Goal: Task Accomplishment & Management: Manage account settings

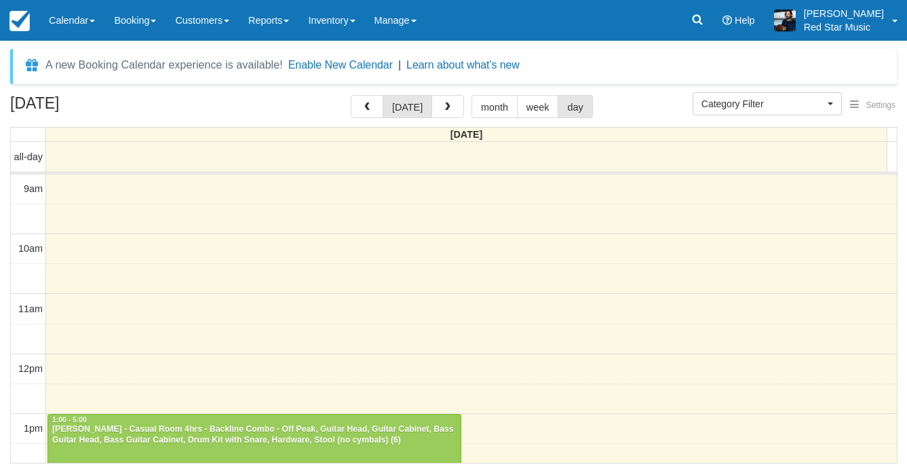
select select
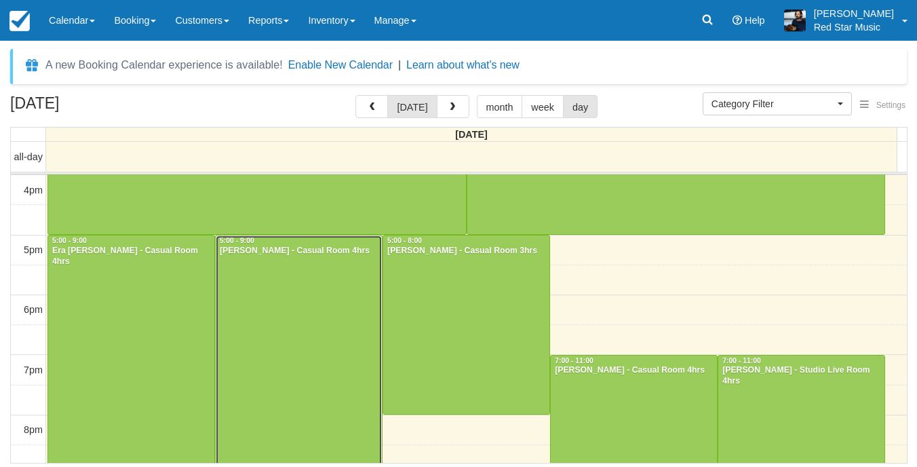
click at [281, 300] on div at bounding box center [299, 354] width 166 height 239
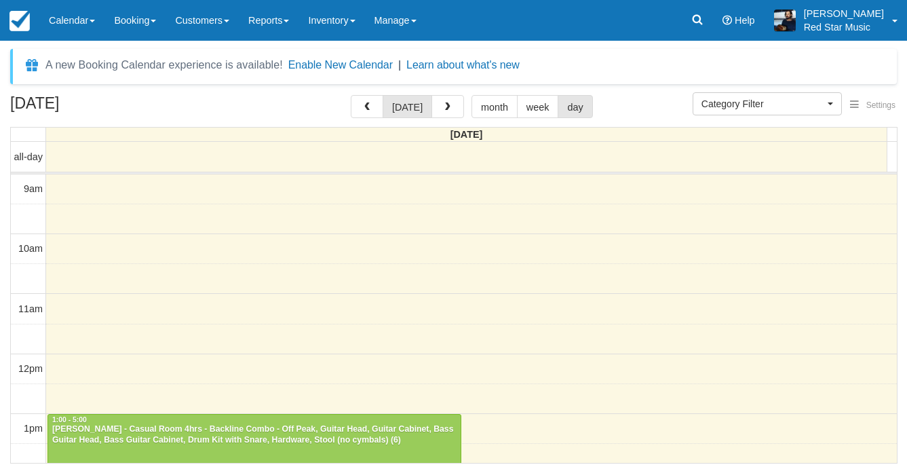
select select
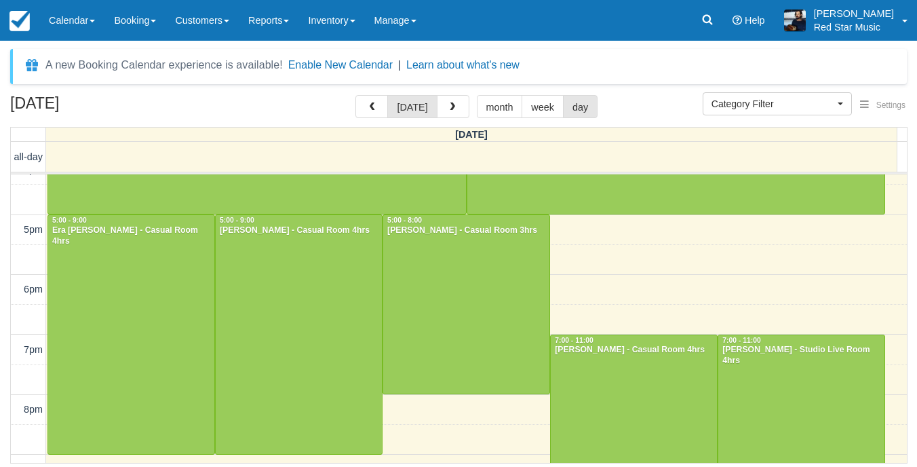
scroll to position [414, 0]
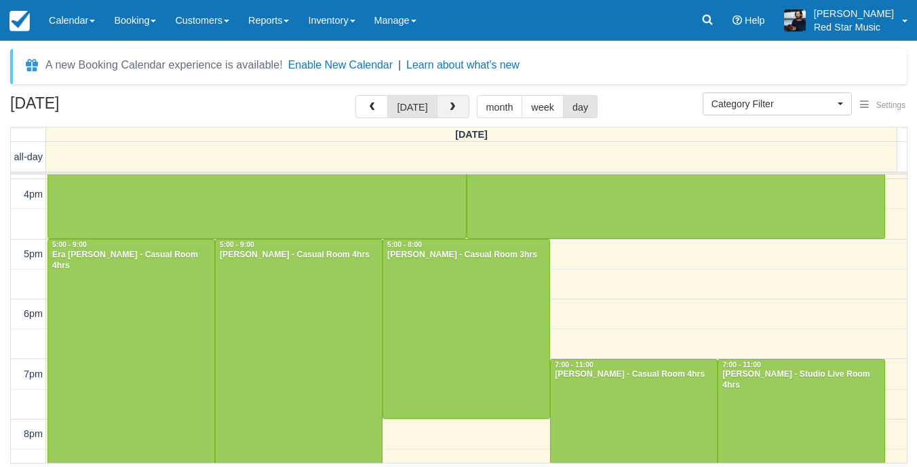
click at [454, 107] on button "button" at bounding box center [453, 106] width 33 height 23
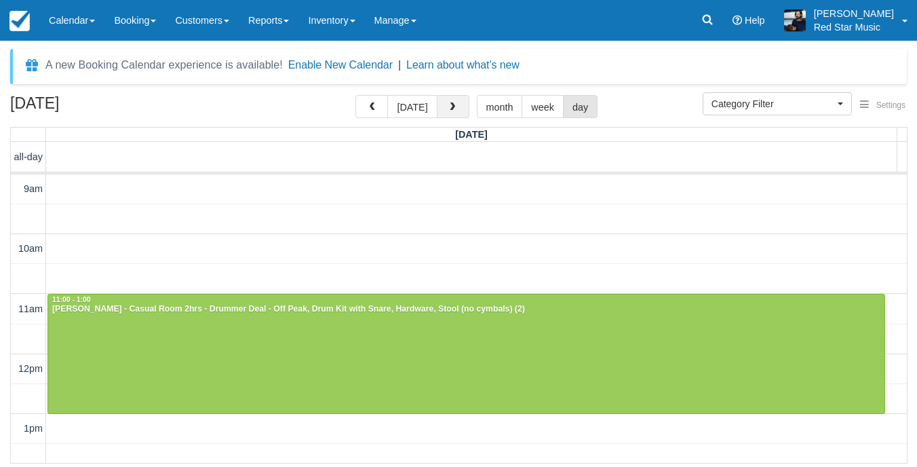
scroll to position [421, 0]
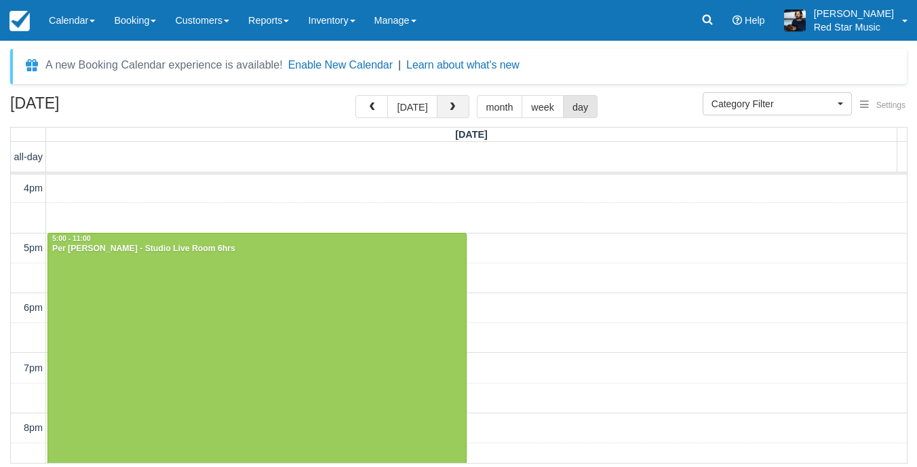
click at [449, 101] on button "button" at bounding box center [453, 106] width 33 height 23
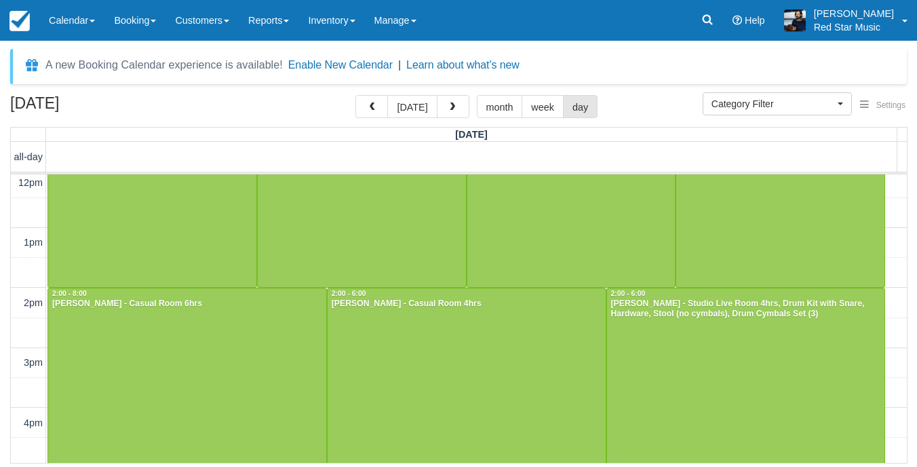
scroll to position [204, 0]
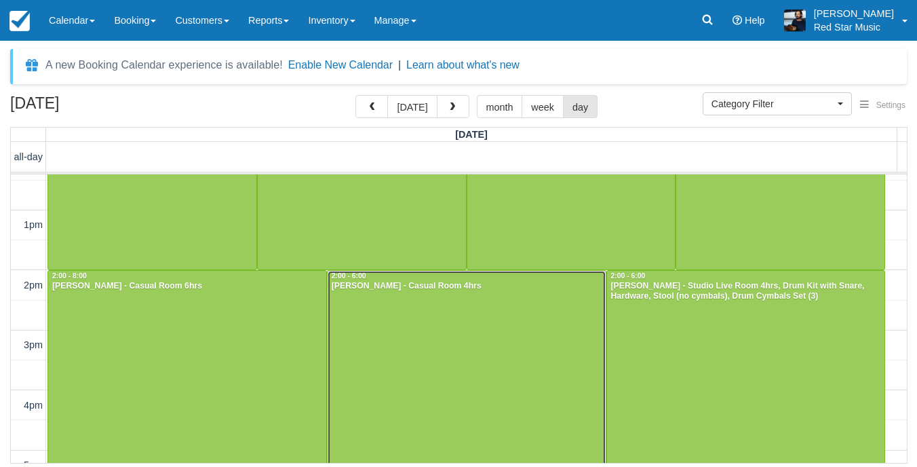
click at [417, 343] on div at bounding box center [467, 390] width 278 height 239
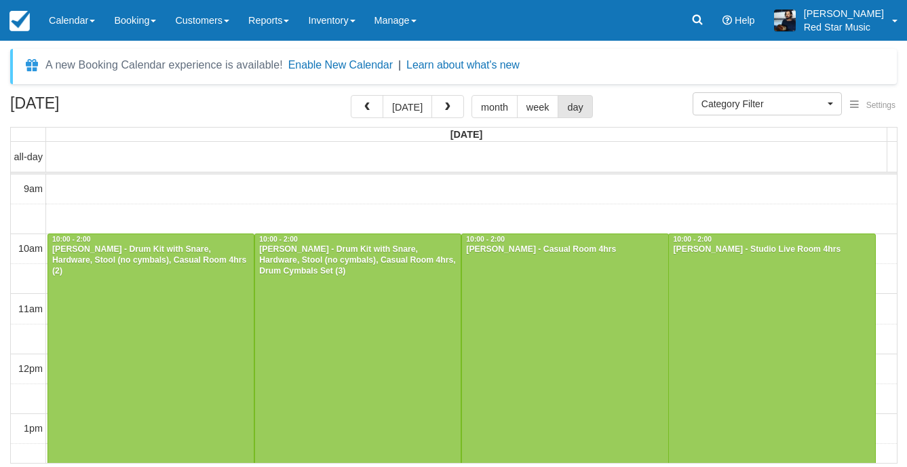
select select
click at [415, 101] on button "today" at bounding box center [412, 106] width 50 height 23
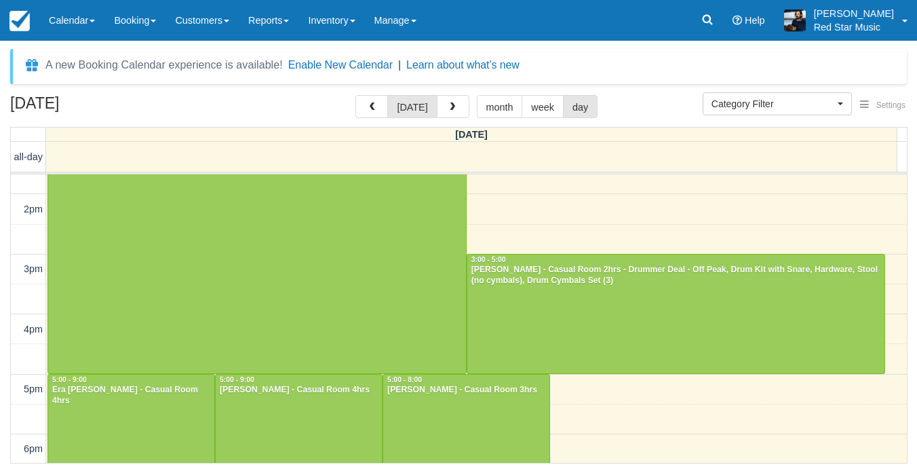
scroll to position [211, 0]
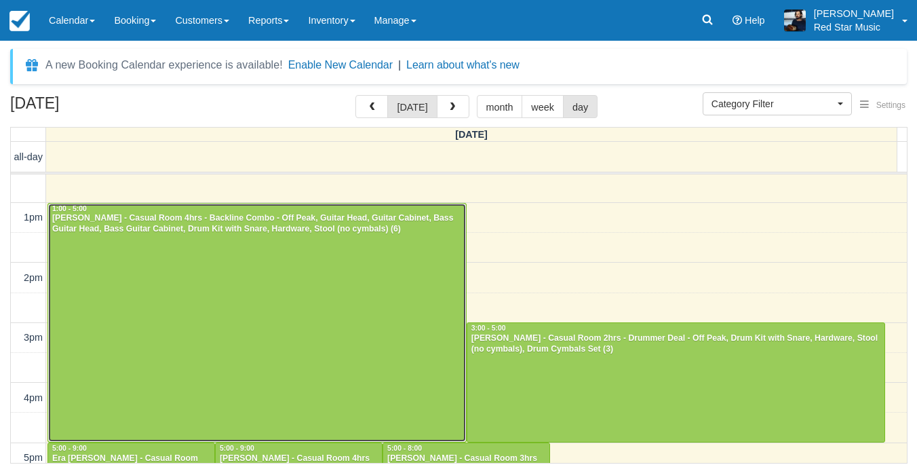
click at [189, 328] on div at bounding box center [257, 323] width 418 height 239
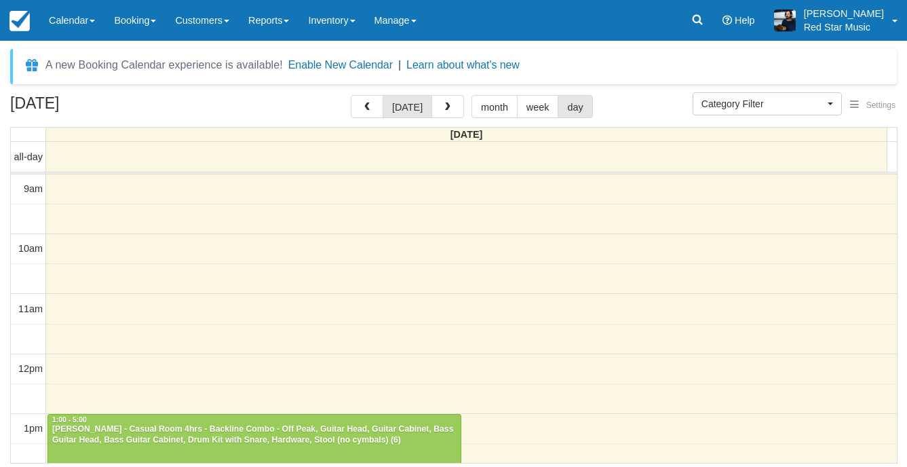
select select
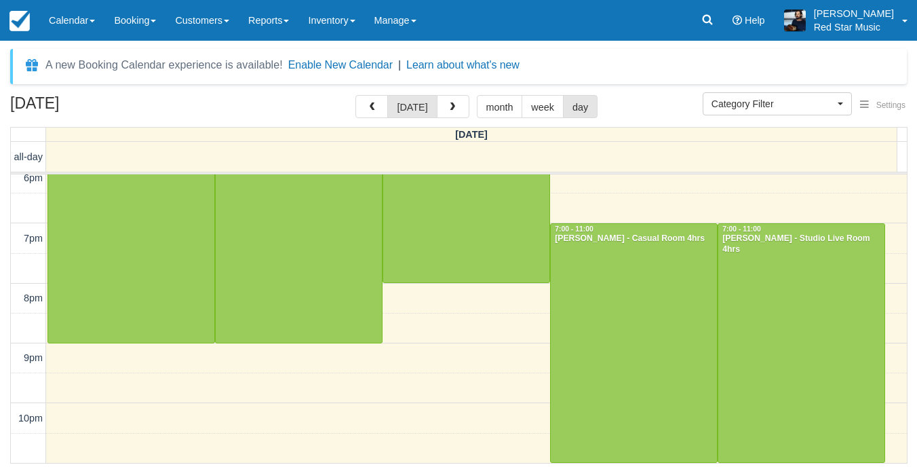
scroll to position [482, 0]
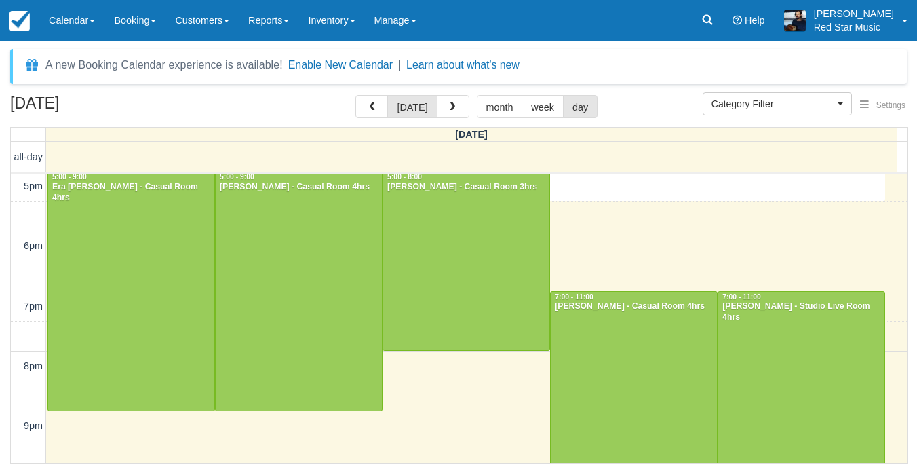
click at [701, 195] on div "9am 10am 11am 12pm 1pm 2pm 3pm 4pm 5pm 6pm 7pm 8pm 9pm 10pm 5:00 - 5:30 1:00 - …" at bounding box center [459, 111] width 896 height 838
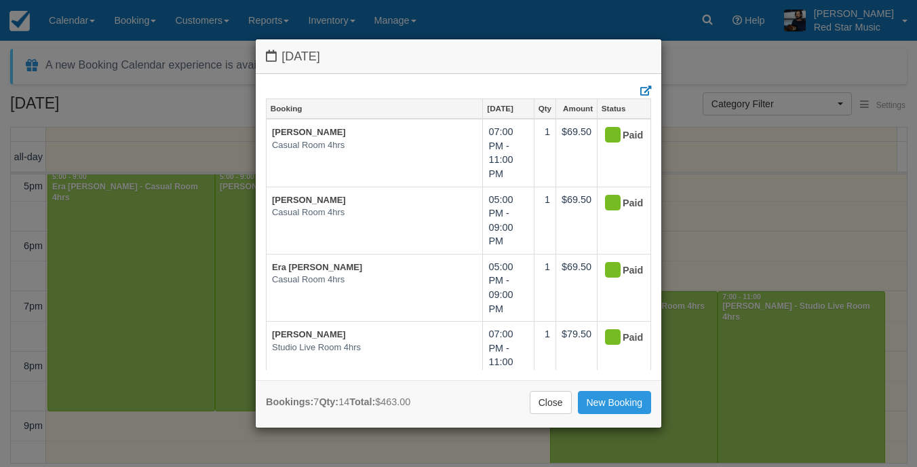
click at [661, 19] on div "Thursday August 28 2025 Booking Aug 28 Qty Amount Status John Owens Casual Room…" at bounding box center [458, 233] width 917 height 467
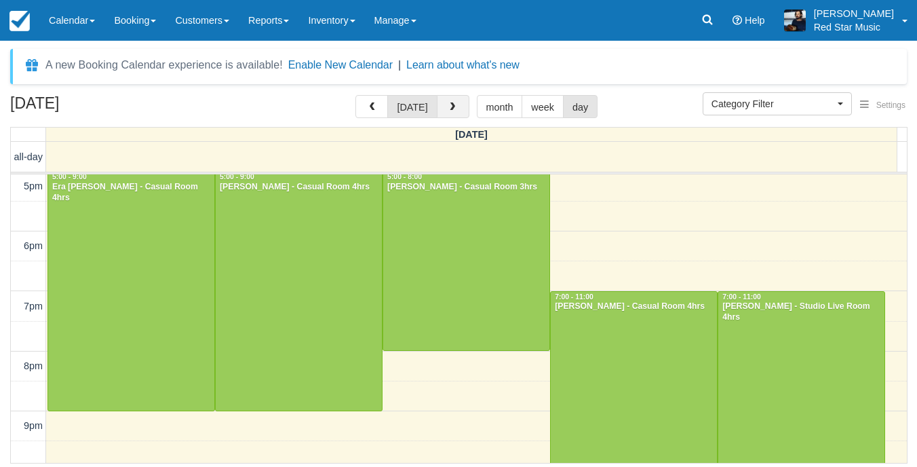
click at [447, 117] on button "button" at bounding box center [453, 106] width 33 height 23
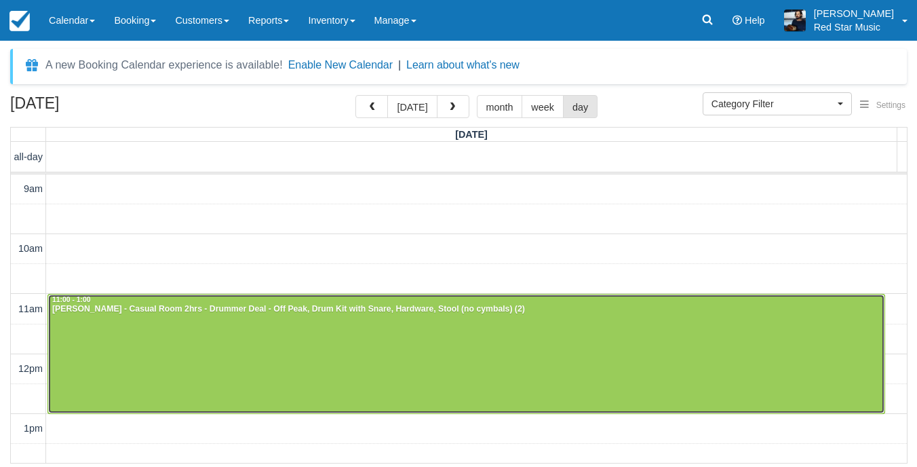
click at [488, 354] on div at bounding box center [466, 353] width 836 height 119
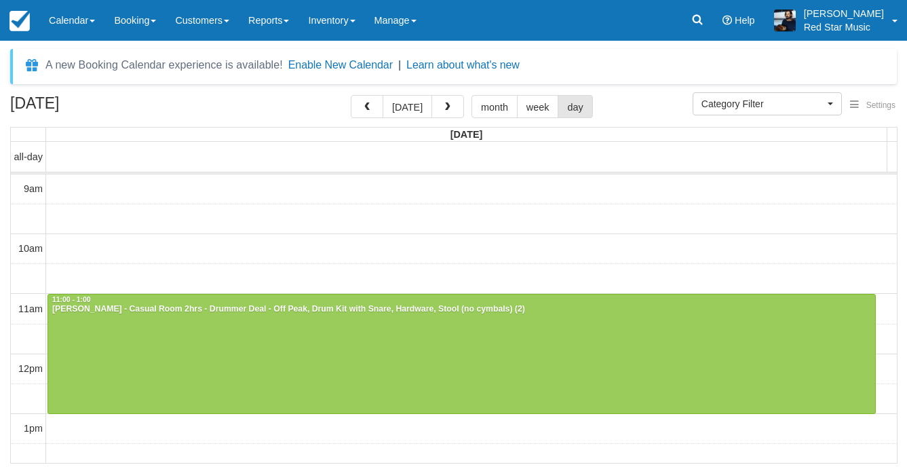
select select
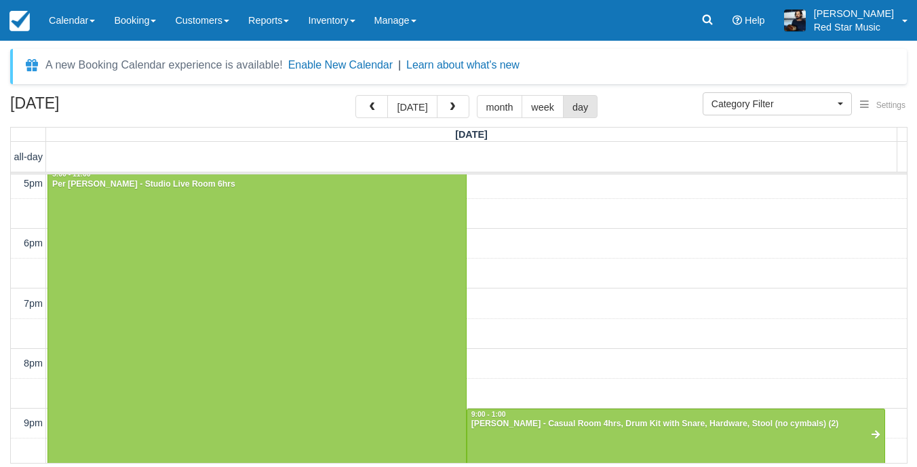
scroll to position [610, 0]
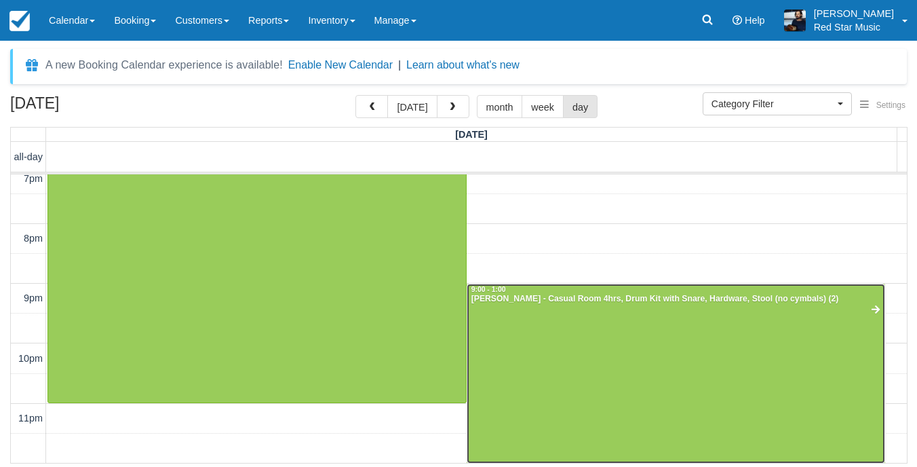
click at [685, 364] on div at bounding box center [676, 373] width 418 height 179
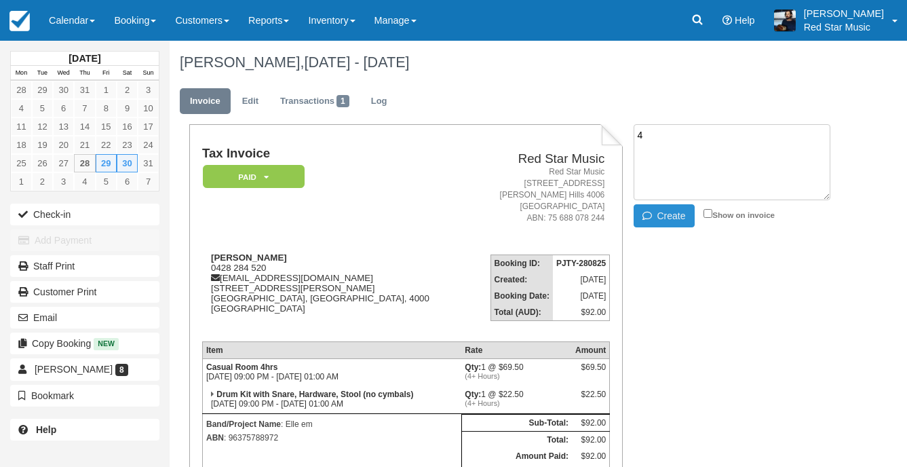
type textarea "4"
click at [662, 217] on button "Create" at bounding box center [664, 215] width 61 height 23
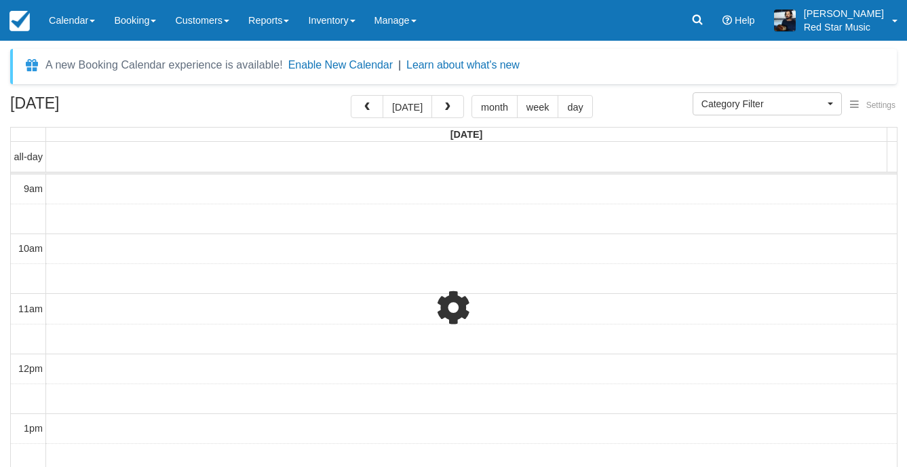
select select
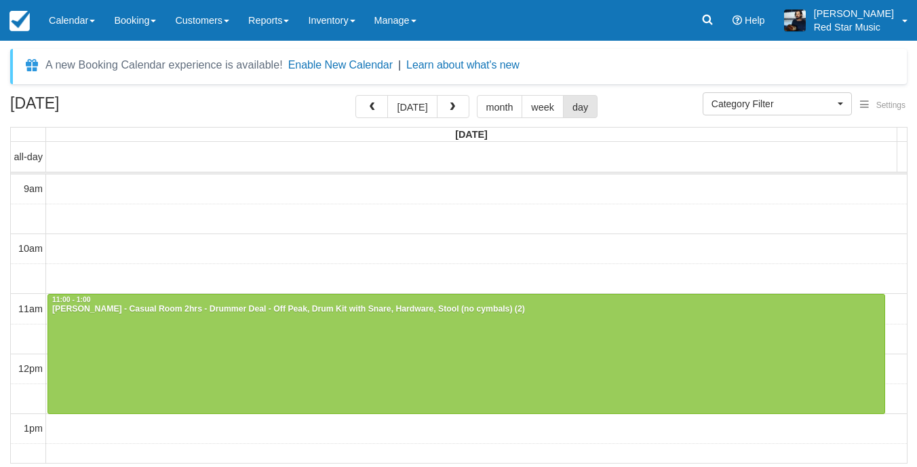
scroll to position [147, 0]
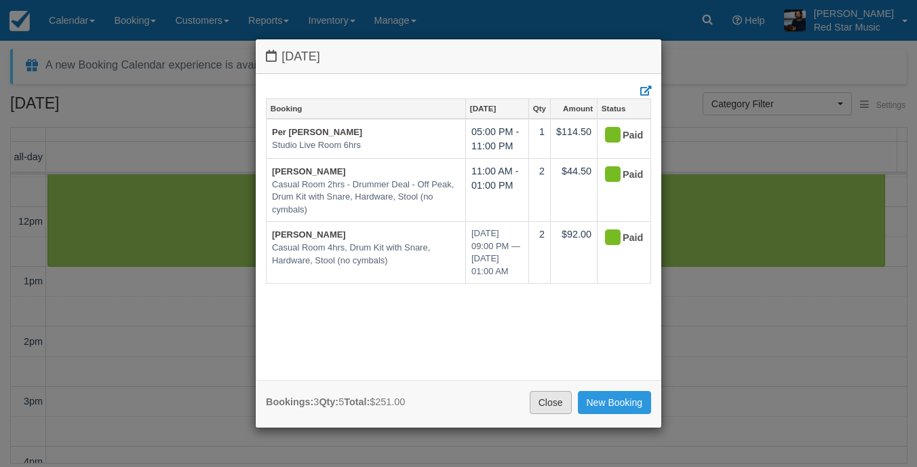
click at [556, 400] on link "Close" at bounding box center [551, 402] width 42 height 23
